Goal: Participate in discussion

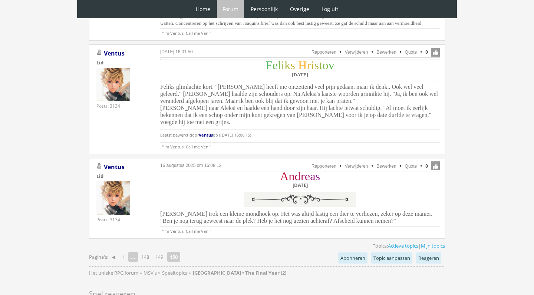
scroll to position [1479, 0]
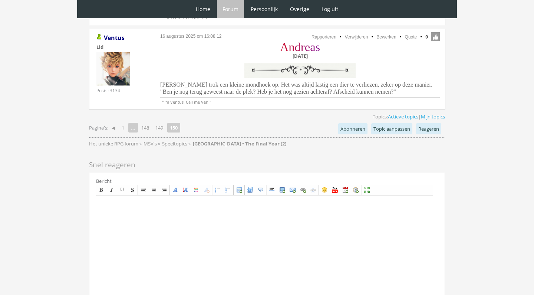
scroll to position [1645, 0]
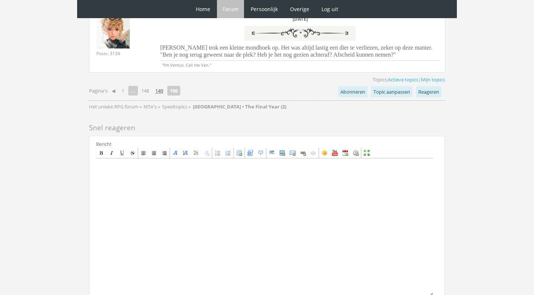
click at [160, 86] on link "149" at bounding box center [159, 91] width 14 height 10
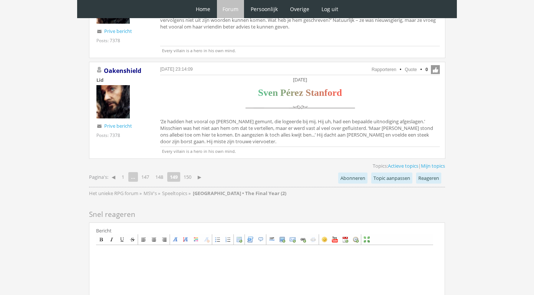
scroll to position [1988, 0]
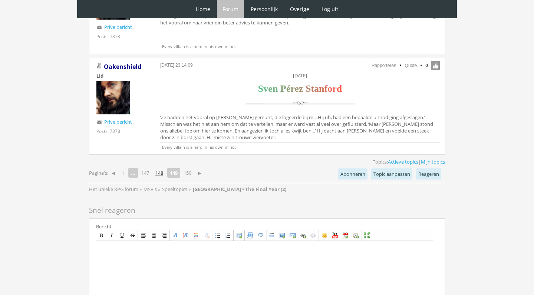
click at [159, 168] on link "148" at bounding box center [159, 173] width 14 height 10
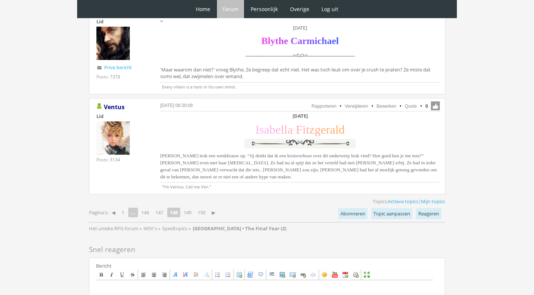
scroll to position [1656, 0]
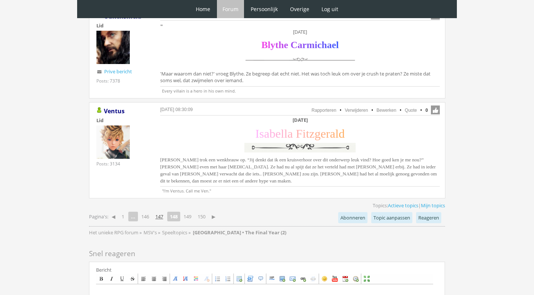
click at [166, 212] on link "147" at bounding box center [159, 217] width 14 height 10
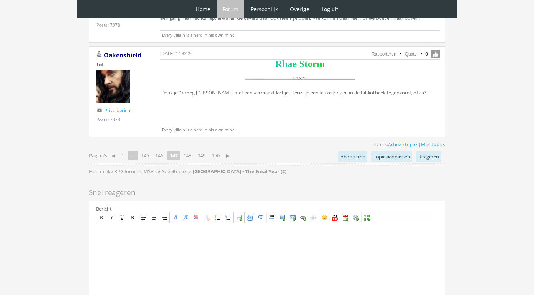
scroll to position [1734, 0]
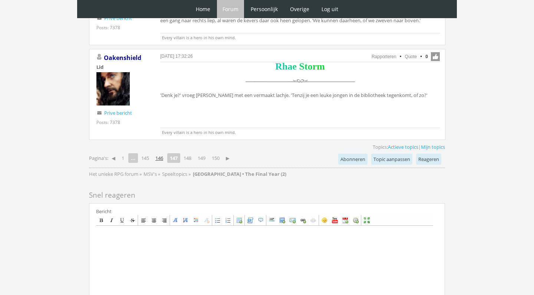
click at [161, 153] on link "146" at bounding box center [159, 158] width 14 height 10
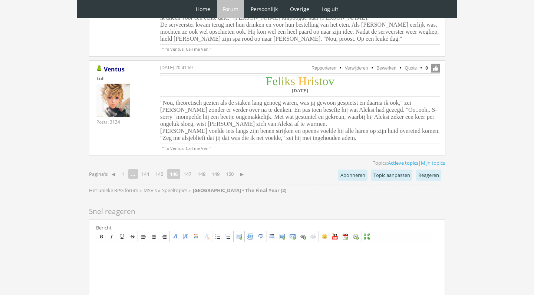
scroll to position [1842, 0]
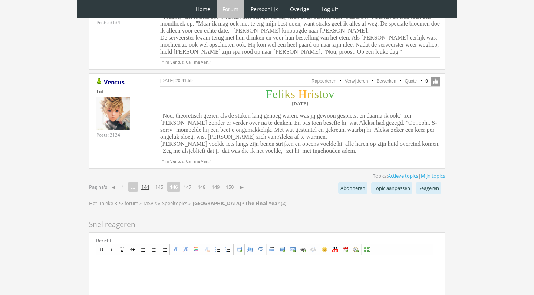
click at [148, 182] on link "144" at bounding box center [145, 187] width 14 height 10
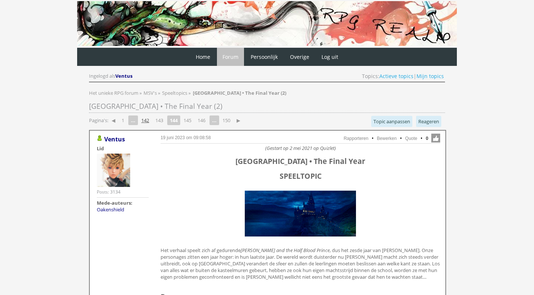
click at [144, 120] on link "142" at bounding box center [145, 120] width 14 height 10
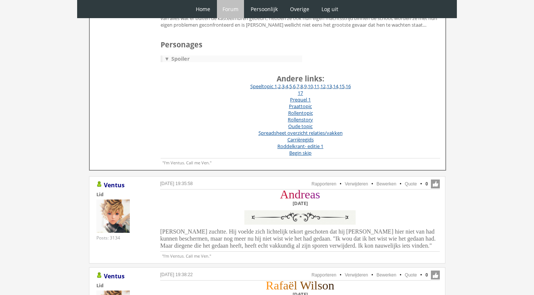
scroll to position [55, 0]
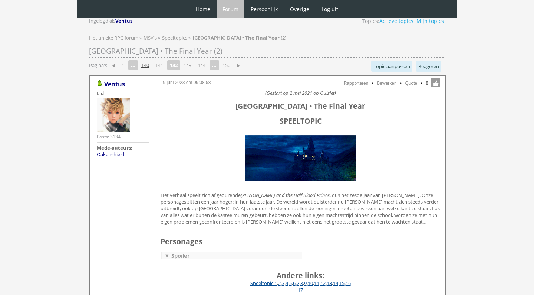
click at [149, 64] on link "140" at bounding box center [145, 65] width 14 height 10
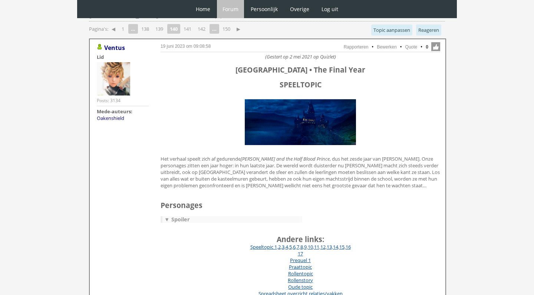
scroll to position [48, 0]
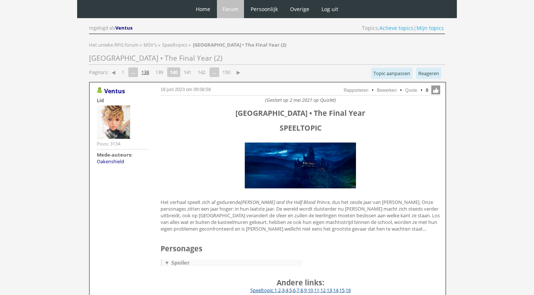
click at [146, 69] on link "138" at bounding box center [145, 72] width 14 height 10
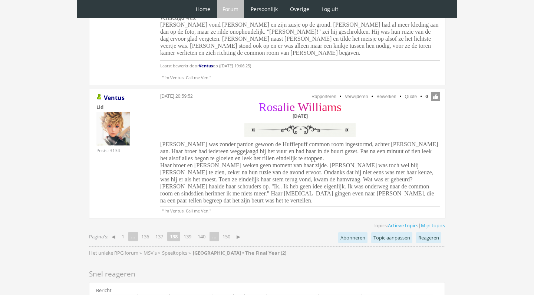
scroll to position [1901, 0]
click at [188, 233] on link "139" at bounding box center [187, 238] width 14 height 10
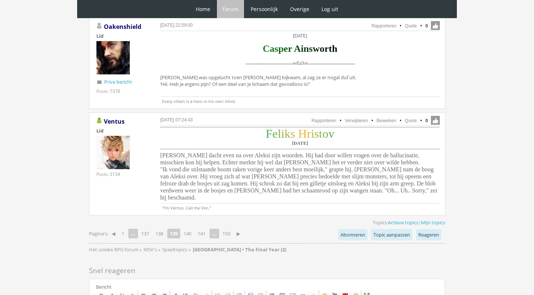
scroll to position [1899, 0]
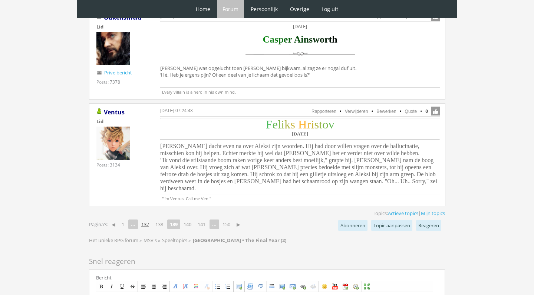
click at [148, 219] on link "137" at bounding box center [145, 224] width 14 height 10
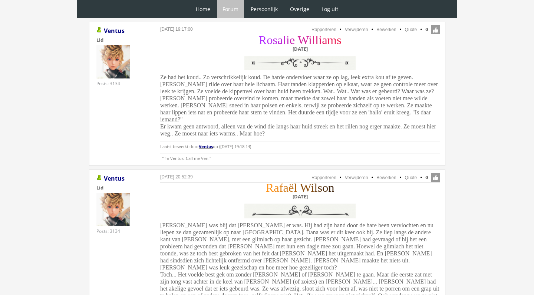
scroll to position [1773, 0]
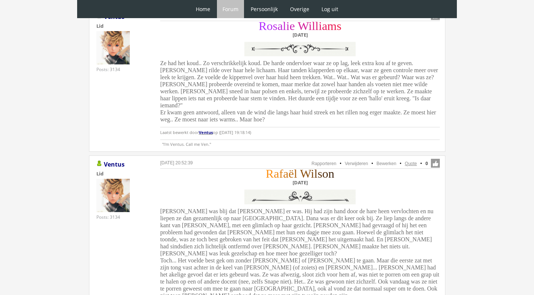
click at [413, 161] on link "Quote" at bounding box center [411, 163] width 12 height 5
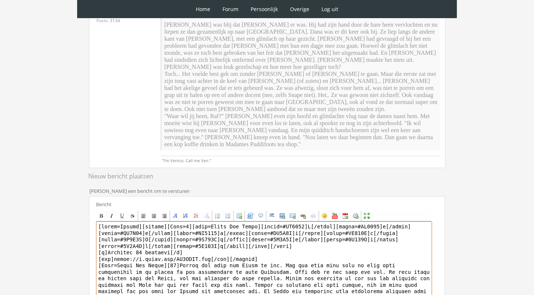
scroll to position [169, 0]
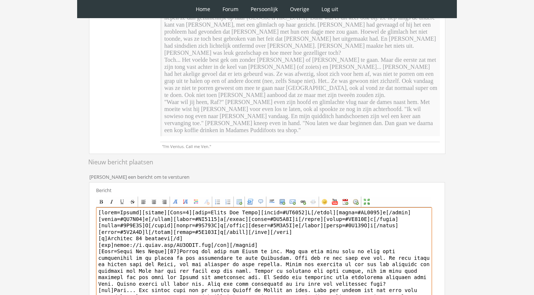
drag, startPoint x: 141, startPoint y: 250, endPoint x: 179, endPoint y: 243, distance: 38.5
click at [179, 243] on textarea at bounding box center [264, 276] width 336 height 137
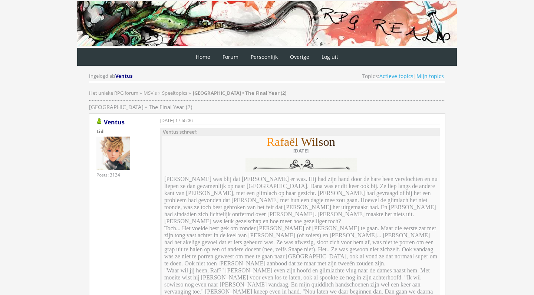
scroll to position [0, 0]
click at [431, 76] on link "Mijn topics" at bounding box center [429, 76] width 27 height 7
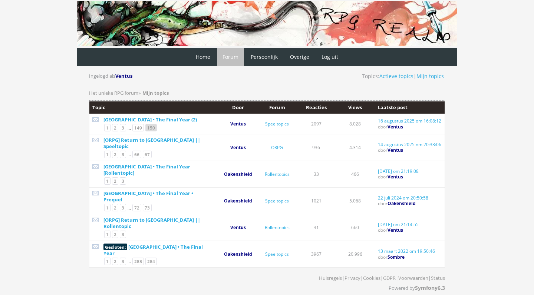
click at [154, 125] on link "150" at bounding box center [150, 127] width 11 height 7
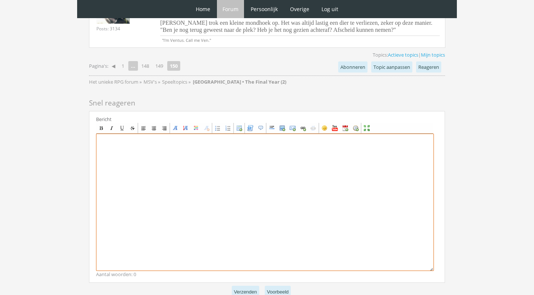
scroll to position [1690, 0]
click at [212, 155] on textarea at bounding box center [265, 202] width 338 height 137
paste textarea "[center][Size=7][font=Times New Roman][color=#FF9012]R[/color][color=#EE8611]a[…"
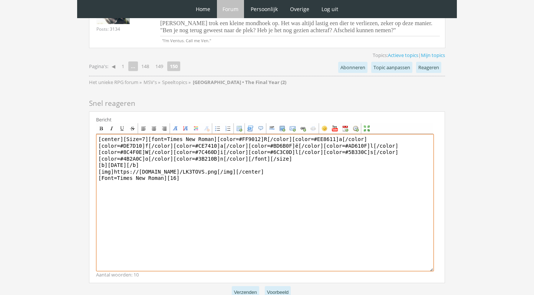
click at [142, 134] on textarea "[center][Size=7][font=Times New Roman][color=#FF9012]R[/color][color=#EE8611]a[…" at bounding box center [265, 202] width 338 height 137
click at [191, 136] on textarea "[center][Size=7][font=Times New Roman][color=#FF9012]R[/color][color=#EE8611]a[…" at bounding box center [265, 202] width 338 height 137
click at [294, 135] on textarea "[center][Size=7][font=Times New Roman][color=#FF9012]R[/color][color=#EE8611]a[…" at bounding box center [265, 202] width 338 height 137
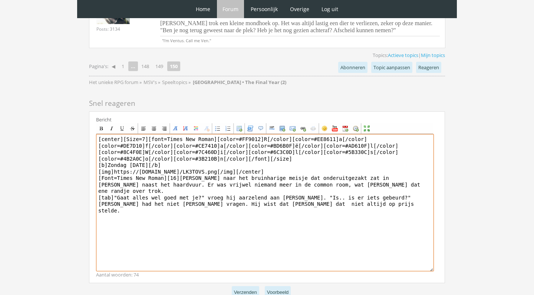
click at [283, 160] on textarea "[center][Size=7][font=Times New Roman][color=#FF9012]R[/color][color=#EE8611]a[…" at bounding box center [265, 202] width 338 height 137
click at [402, 161] on textarea "[center][Size=7][font=Times New Roman][color=#FF9012]R[/color][color=#EE8611]a[…" at bounding box center [265, 202] width 338 height 137
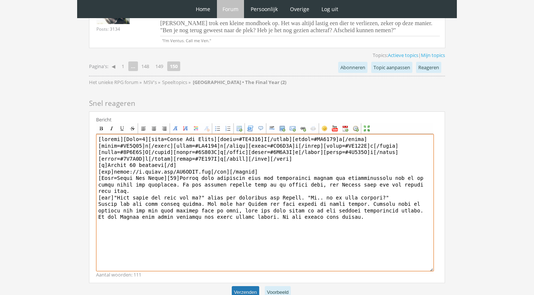
type textarea "[loremi][Dolo=2][sita=Conse Adi Elits][doeiu=#TE4657]I[/utlab][etdol=#MA3502]a[…"
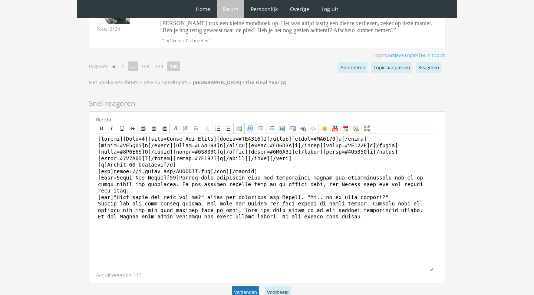
click at [245, 286] on button "Verzenden" at bounding box center [245, 292] width 27 height 12
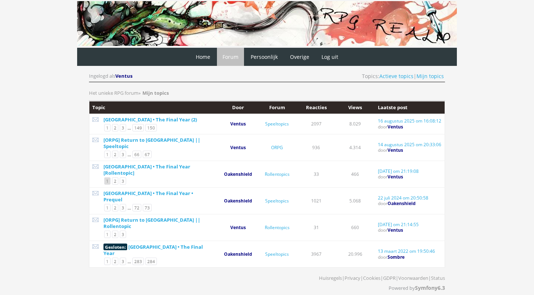
click at [109, 178] on link "1" at bounding box center [107, 181] width 6 height 7
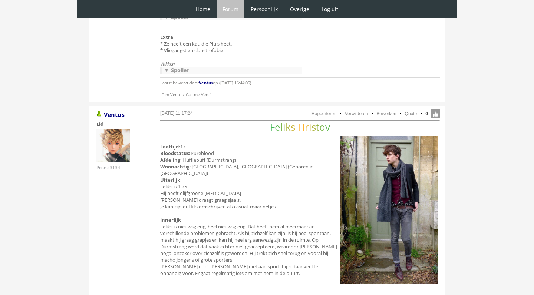
scroll to position [5180, 0]
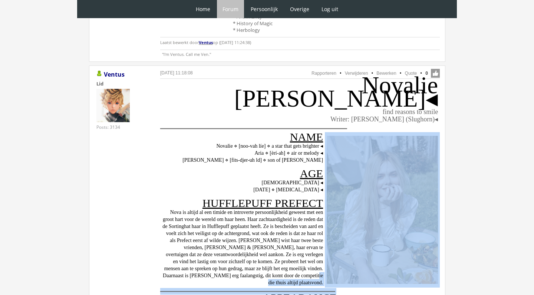
drag, startPoint x: 168, startPoint y: 261, endPoint x: 295, endPoint y: 295, distance: 131.3
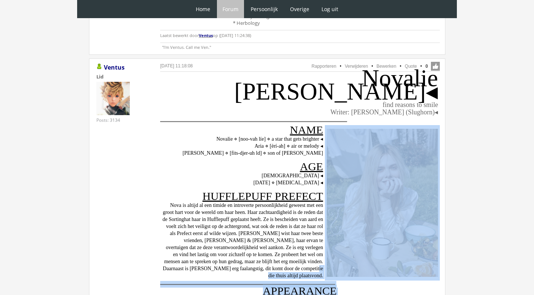
drag, startPoint x: 295, startPoint y: 295, endPoint x: 64, endPoint y: 14, distance: 363.4
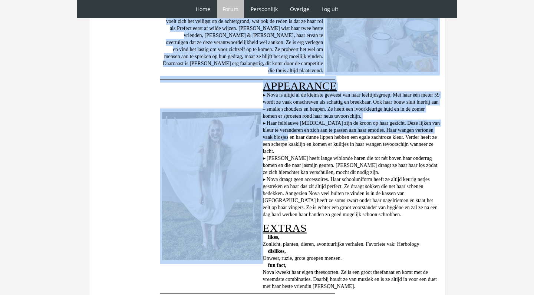
scroll to position [6015, 0]
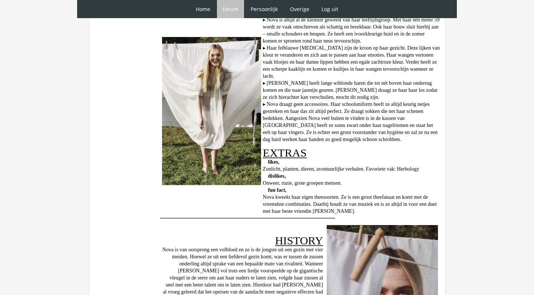
drag, startPoint x: 64, startPoint y: 14, endPoint x: 64, endPoint y: 26, distance: 12.2
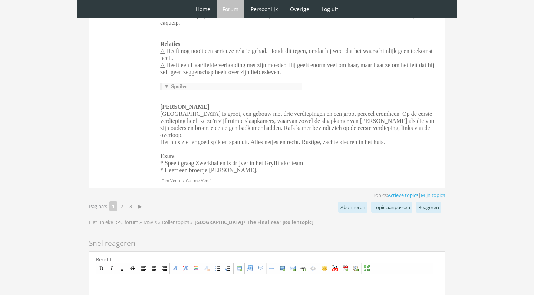
scroll to position [6913, 0]
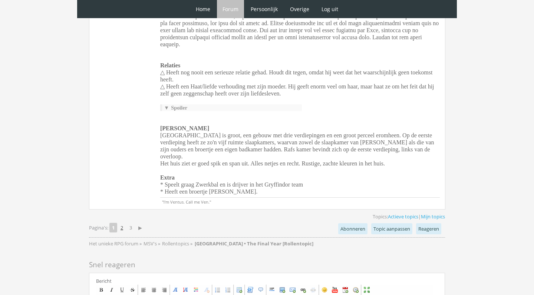
click at [123, 223] on link "2" at bounding box center [121, 228] width 9 height 10
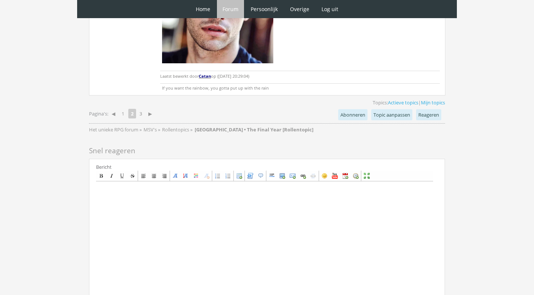
scroll to position [5704, 0]
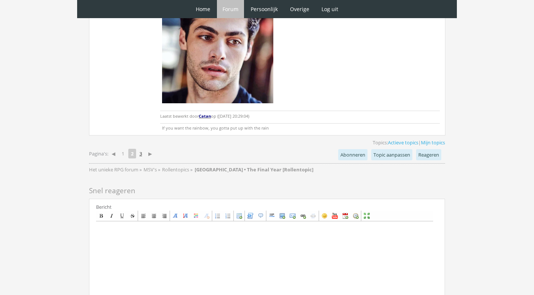
click at [144, 155] on link "3" at bounding box center [140, 160] width 9 height 10
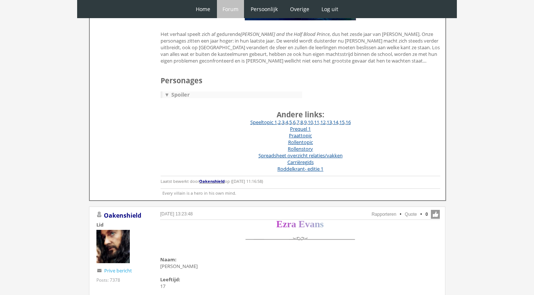
scroll to position [224, 0]
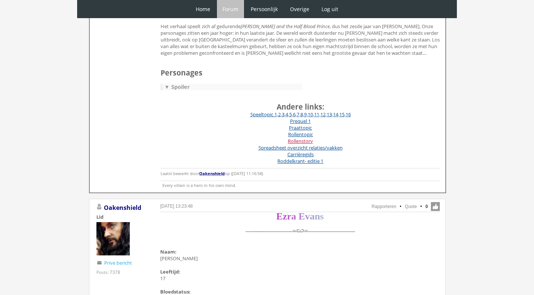
click at [304, 142] on link "Rollenstory" at bounding box center [300, 141] width 25 height 7
